Goal: Task Accomplishment & Management: Manage account settings

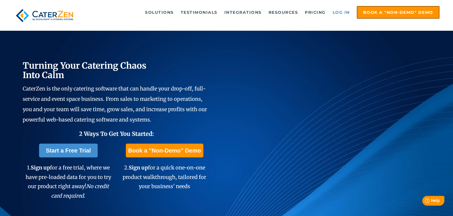
click at [344, 9] on link "Log in" at bounding box center [341, 13] width 23 height 12
click at [341, 14] on link "Log in" at bounding box center [341, 13] width 23 height 12
click at [333, 14] on link "Log in" at bounding box center [341, 13] width 23 height 12
